Goal: Task Accomplishment & Management: Manage account settings

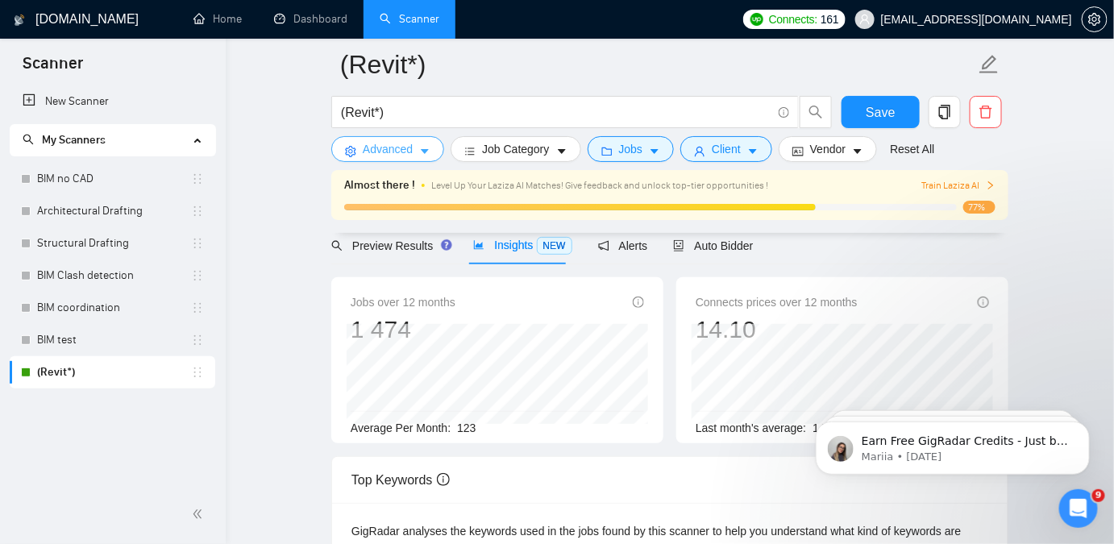
click at [415, 147] on button "Advanced" at bounding box center [387, 149] width 113 height 26
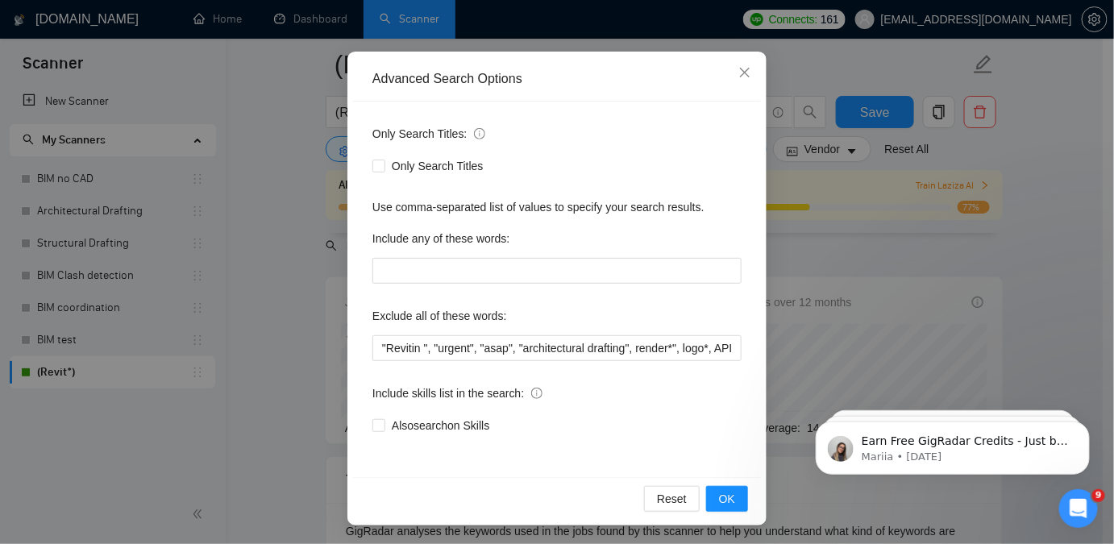
click at [867, 211] on div "Advanced Search Options Only Search Titles: Only Search Titles Use comma-separa…" at bounding box center [557, 272] width 1114 height 544
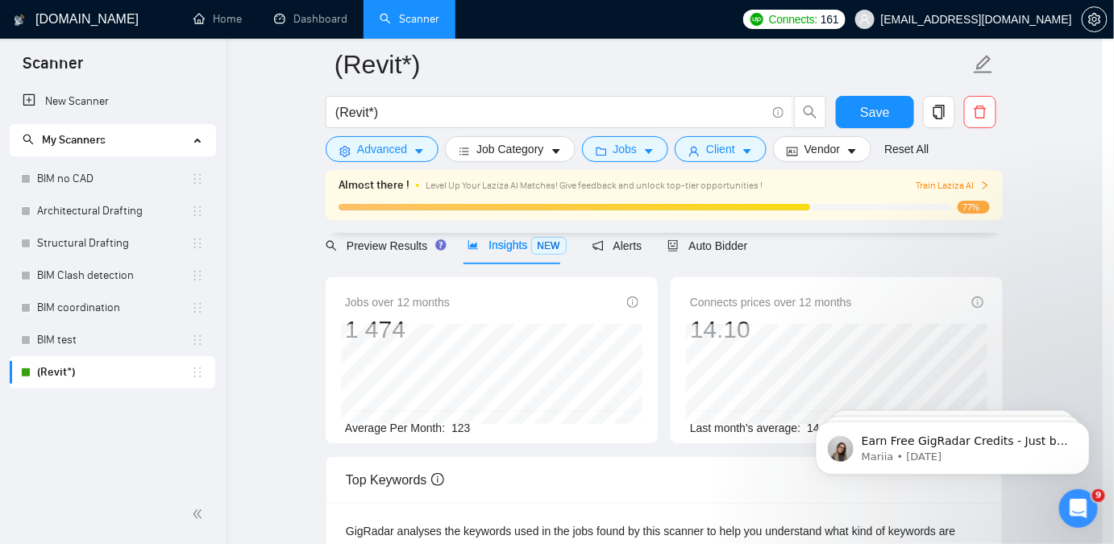
scroll to position [45, 0]
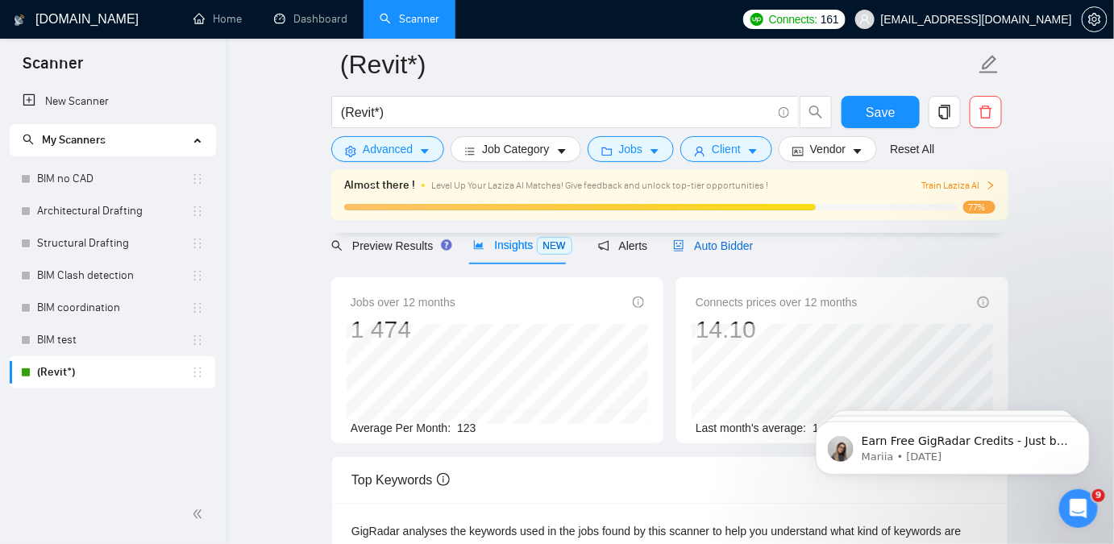
click at [708, 250] on span "Auto Bidder" at bounding box center [713, 245] width 80 height 13
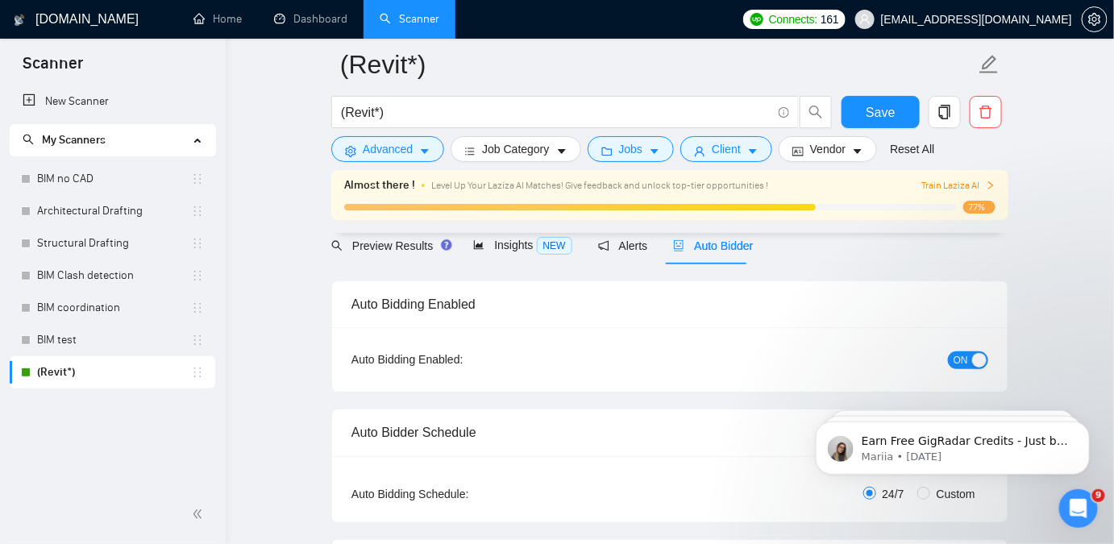
checkbox input "true"
click at [948, 360] on button "ON" at bounding box center [968, 360] width 40 height 18
click at [871, 106] on span "Save" at bounding box center [880, 112] width 29 height 20
